Goal: Information Seeking & Learning: Check status

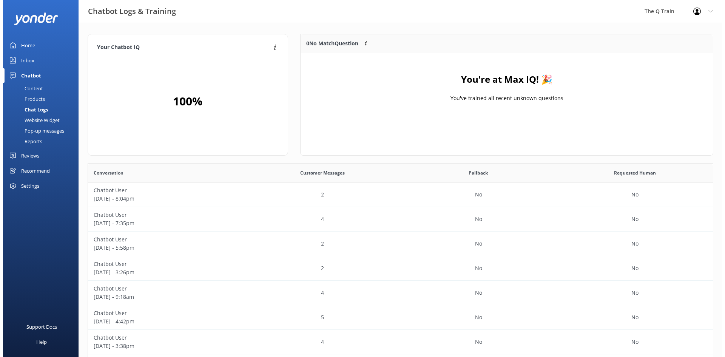
scroll to position [259, 619]
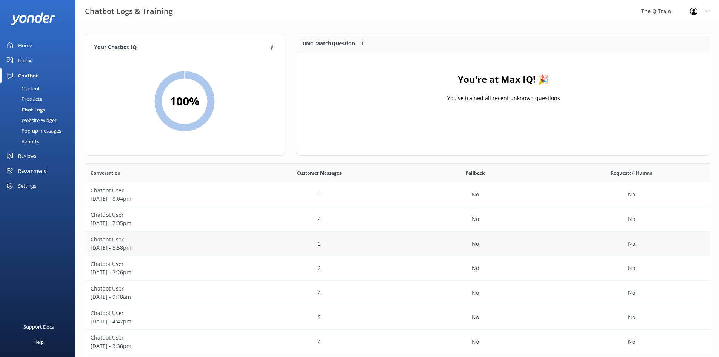
click at [129, 244] on p "[DATE] - 5:58pm" at bounding box center [163, 247] width 145 height 8
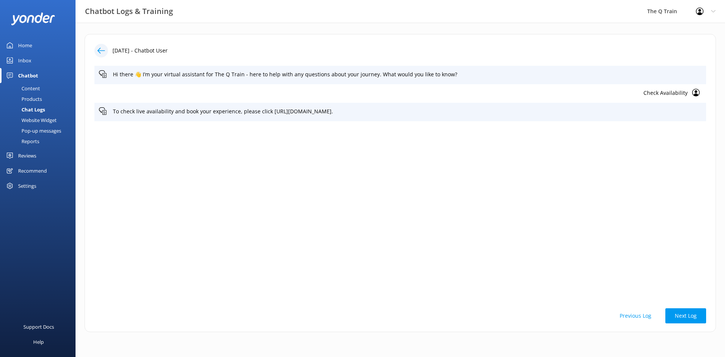
click at [31, 109] on div "Chat Logs" at bounding box center [25, 109] width 40 height 11
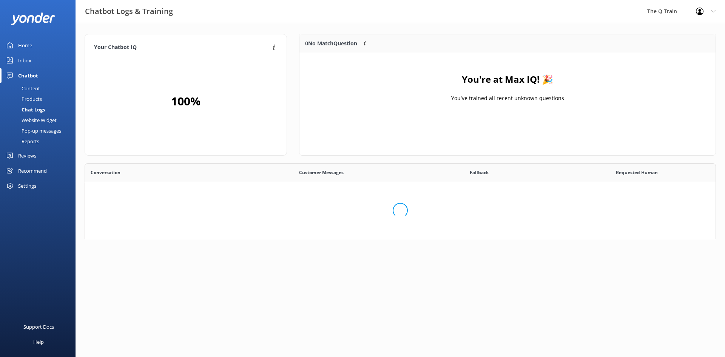
scroll to position [89, 406]
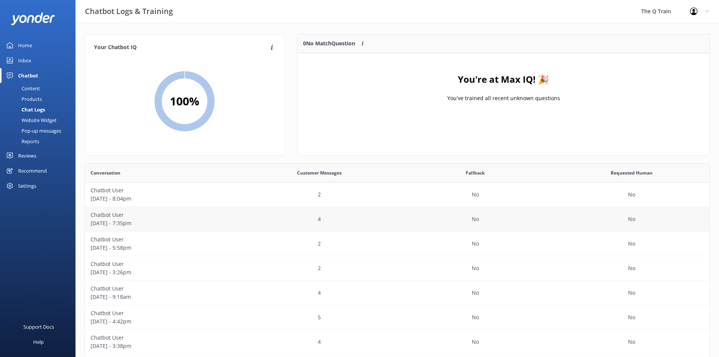
click at [115, 220] on p "[DATE] - 7:35pm" at bounding box center [163, 223] width 145 height 8
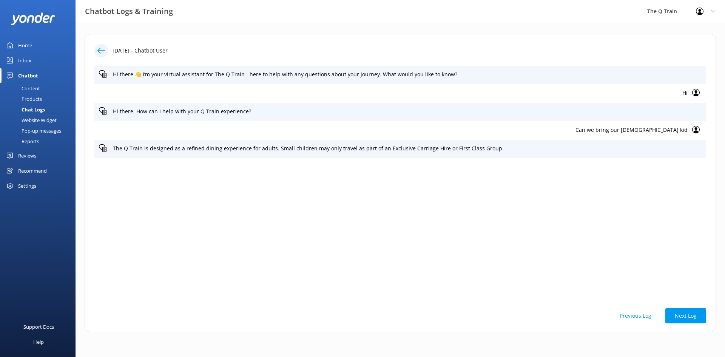
click at [35, 109] on div "Chat Logs" at bounding box center [25, 109] width 40 height 11
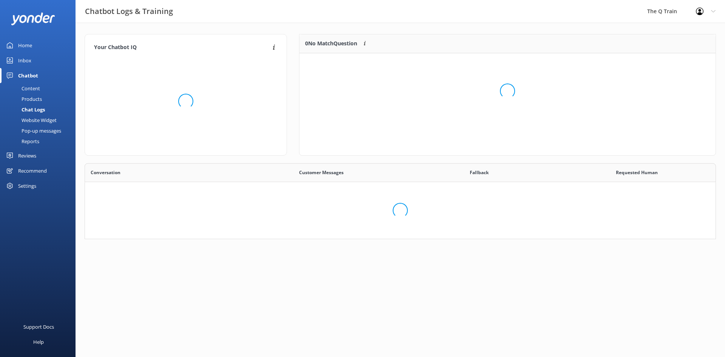
scroll to position [259, 619]
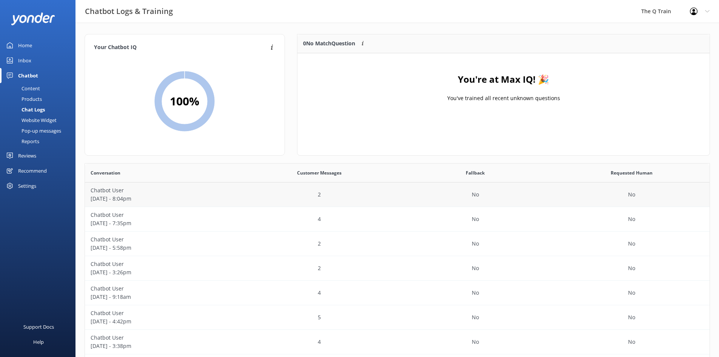
click at [118, 195] on p "[DATE] - 8:04pm" at bounding box center [163, 198] width 145 height 8
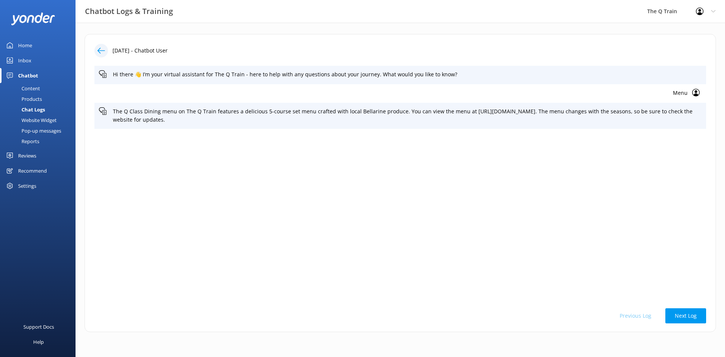
click at [42, 110] on div "Chat Logs" at bounding box center [25, 109] width 40 height 11
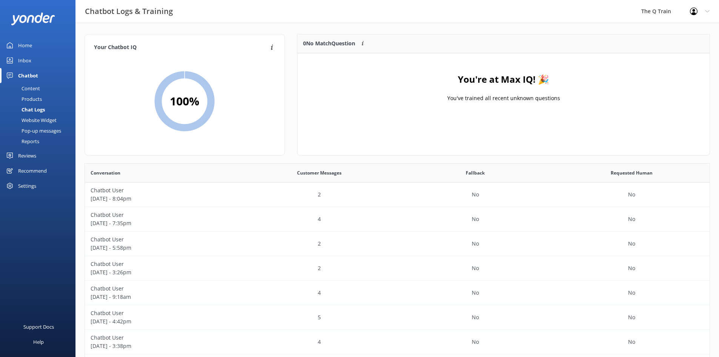
click at [38, 142] on div "Reports" at bounding box center [22, 141] width 35 height 11
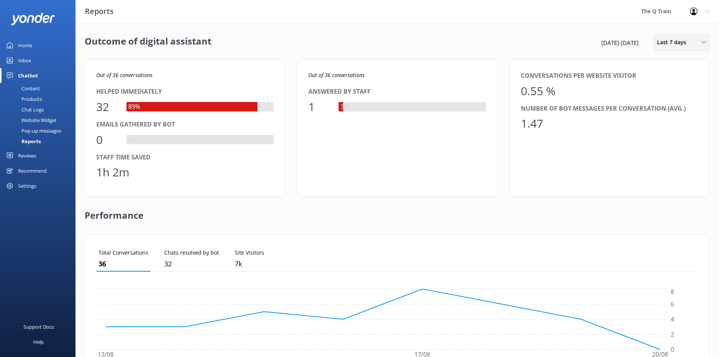
click at [681, 45] on span "Last 7 days" at bounding box center [674, 42] width 34 height 8
click at [678, 77] on div "Last 30 days" at bounding box center [670, 76] width 27 height 8
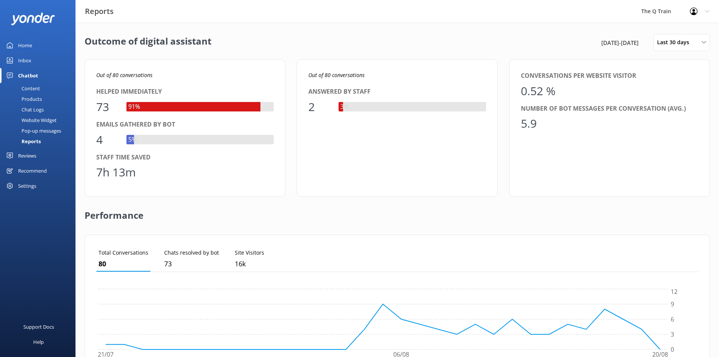
click at [36, 110] on div "Chat Logs" at bounding box center [24, 109] width 39 height 11
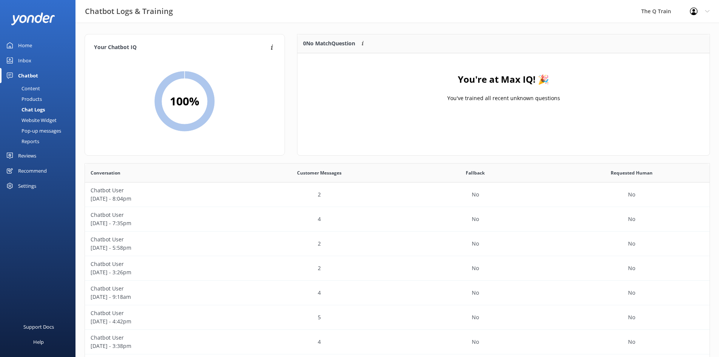
click at [37, 88] on div "Content" at bounding box center [22, 88] width 35 height 11
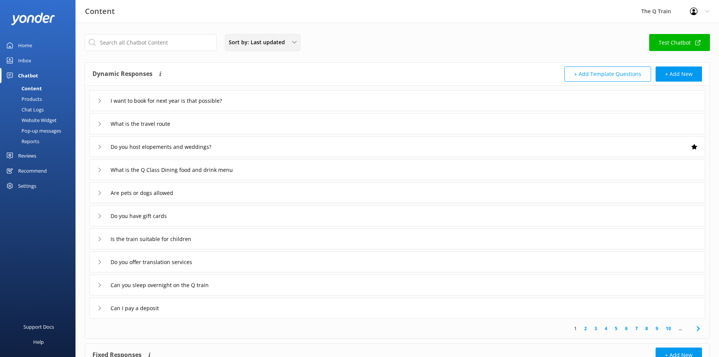
click at [256, 42] on span "Sort by: Last updated" at bounding box center [259, 42] width 61 height 8
click at [213, 52] on div "Sort by: Last updated Title Last updated Test Chatbot" at bounding box center [397, 45] width 625 height 22
click at [30, 62] on div "Inbox" at bounding box center [24, 60] width 13 height 15
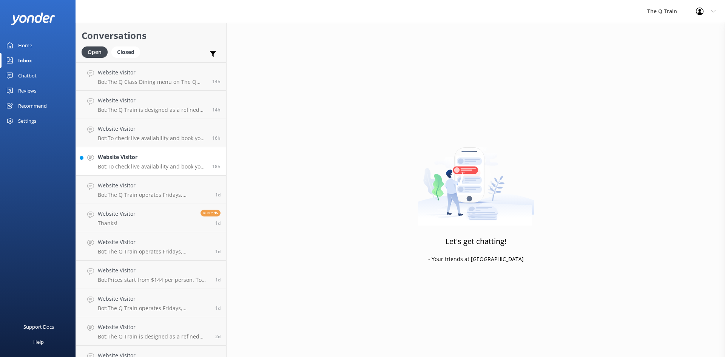
click at [172, 160] on h4 "Website Visitor" at bounding box center [152, 157] width 109 height 8
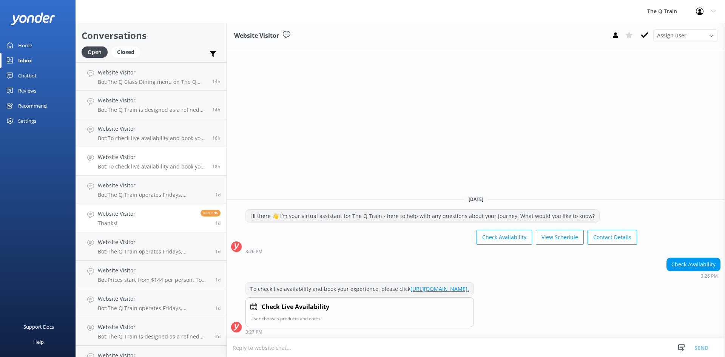
click at [137, 216] on link "Website Visitor Thanks! Reply 1d" at bounding box center [151, 218] width 150 height 28
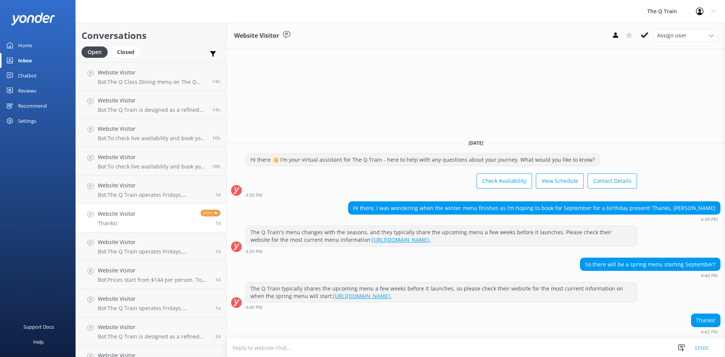
click at [25, 44] on div "Home" at bounding box center [25, 45] width 14 height 15
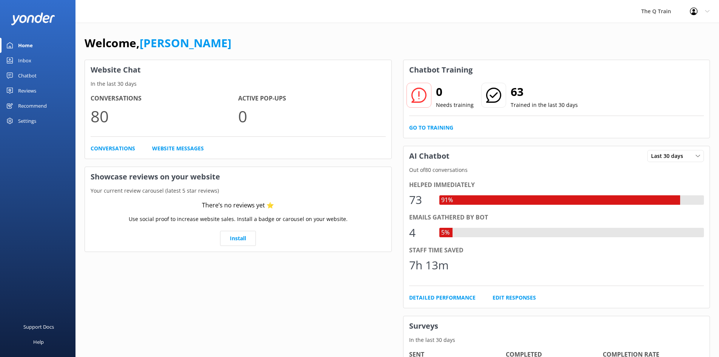
click at [379, 36] on div "Welcome, [PERSON_NAME]" at bounding box center [397, 47] width 625 height 26
drag, startPoint x: 408, startPoint y: 199, endPoint x: 423, endPoint y: 199, distance: 15.1
click at [423, 199] on div "Helped immediately 73 91% Emails gathered by bot 4 5% Staff time saved 7h 13m D…" at bounding box center [556, 240] width 306 height 133
click at [423, 199] on div "73" at bounding box center [420, 200] width 23 height 18
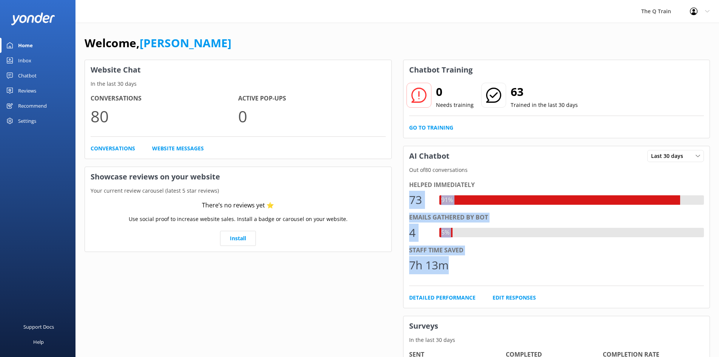
drag, startPoint x: 408, startPoint y: 200, endPoint x: 470, endPoint y: 272, distance: 95.0
click at [471, 274] on div "Helped immediately 73 91% Emails gathered by bot 4 5% Staff time saved 7h 13m D…" at bounding box center [556, 240] width 306 height 133
click at [467, 269] on div "7h 13m" at bounding box center [556, 265] width 295 height 18
drag, startPoint x: 457, startPoint y: 269, endPoint x: 408, endPoint y: 158, distance: 120.8
click at [408, 158] on div "AI Chatbot Last 30 days Last 7 days Last 30 days Out of 80 conversations Helped…" at bounding box center [556, 227] width 307 height 162
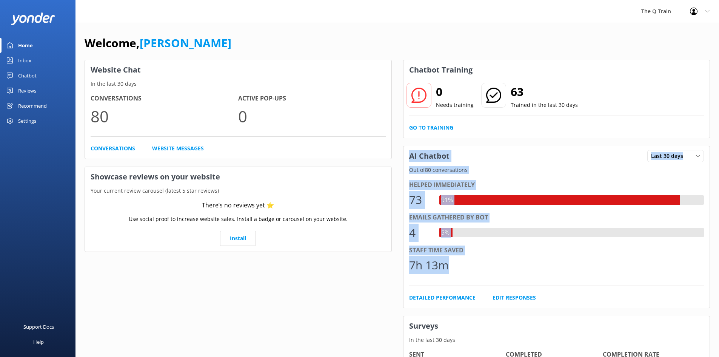
click at [409, 157] on h3 "AI Chatbot" at bounding box center [429, 156] width 52 height 20
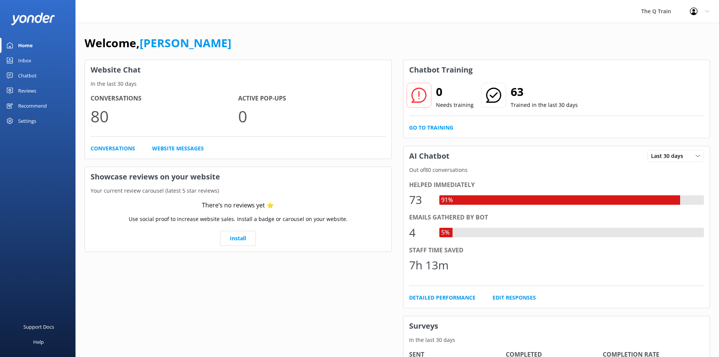
click at [402, 36] on div "Welcome, [PERSON_NAME]" at bounding box center [397, 47] width 625 height 26
